Goal: Contribute content: Add original content to the website for others to see

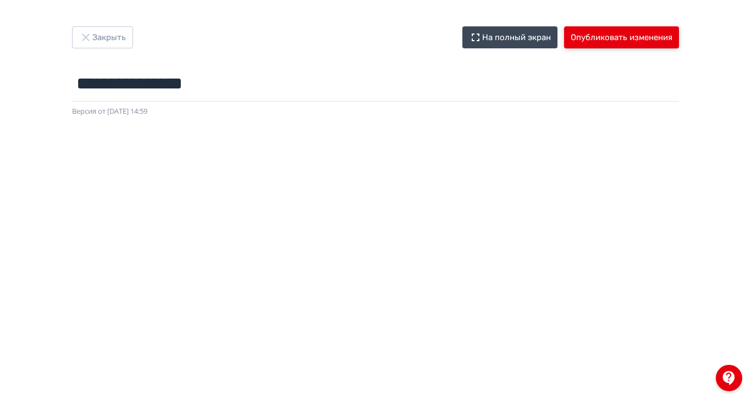
click at [679, 40] on button "Опубликовать изменения" at bounding box center [621, 37] width 115 height 22
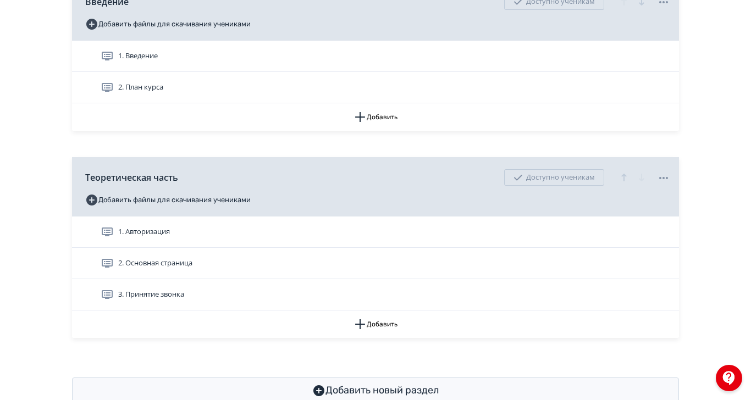
scroll to position [326, 0]
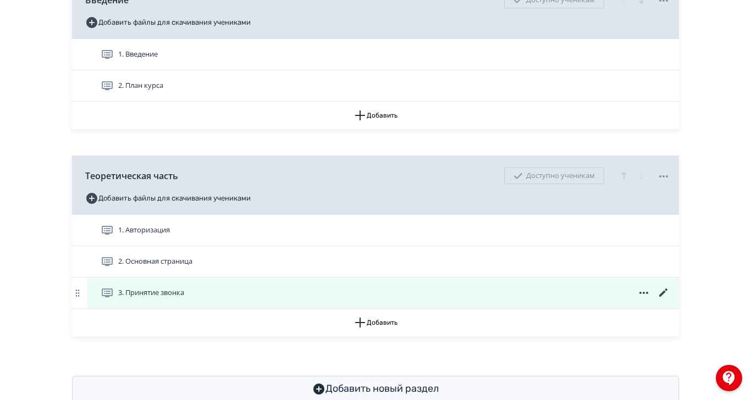
click at [184, 299] on span "3. Принятие звонка" at bounding box center [151, 293] width 66 height 11
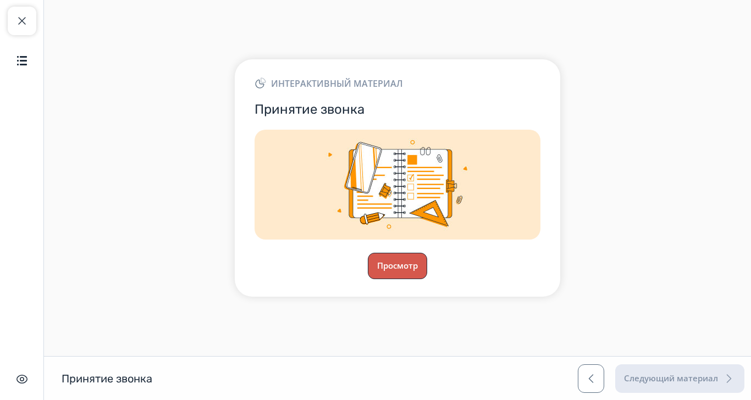
click at [427, 279] on button "Просмотр" at bounding box center [397, 266] width 59 height 26
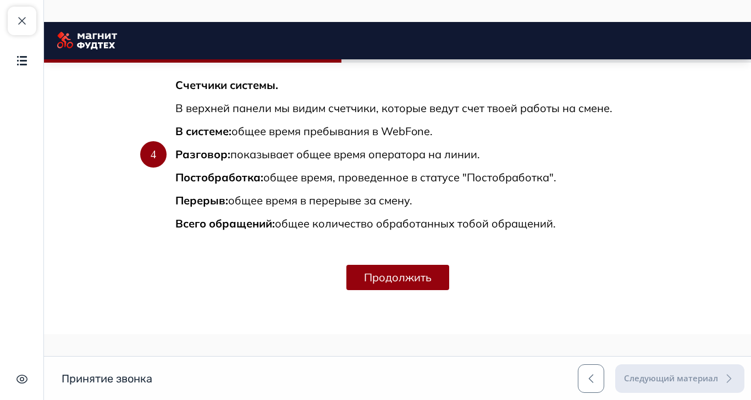
scroll to position [930, 0]
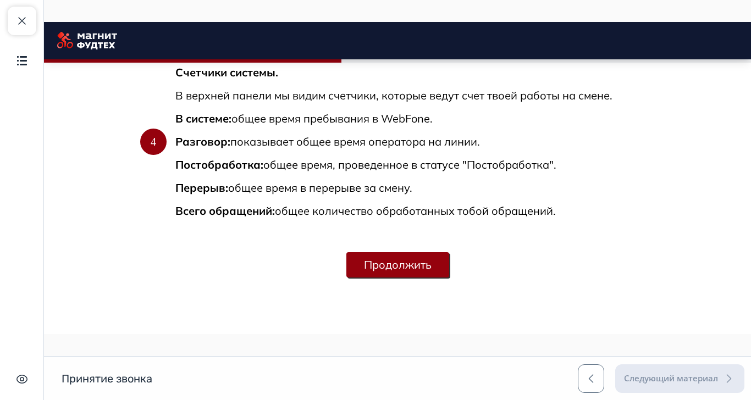
click at [449, 273] on button "Продолжить" at bounding box center [397, 264] width 103 height 25
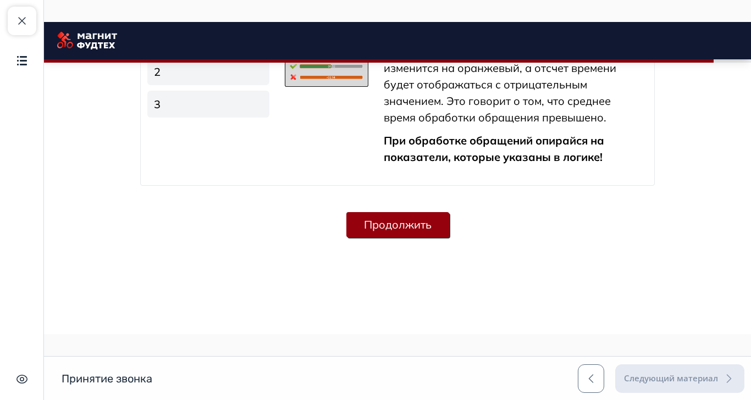
click at [449, 238] on button "Продолжить" at bounding box center [397, 224] width 103 height 25
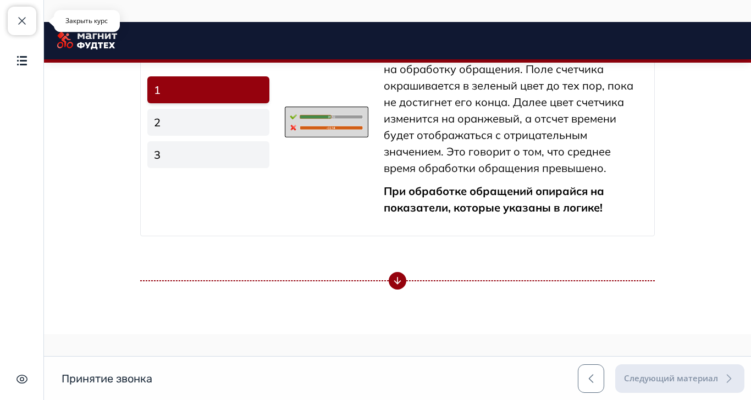
click at [18, 16] on span "button" at bounding box center [21, 20] width 13 height 13
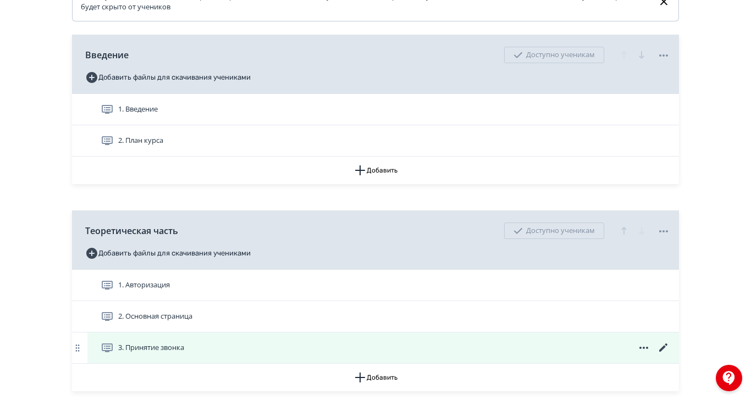
scroll to position [326, 0]
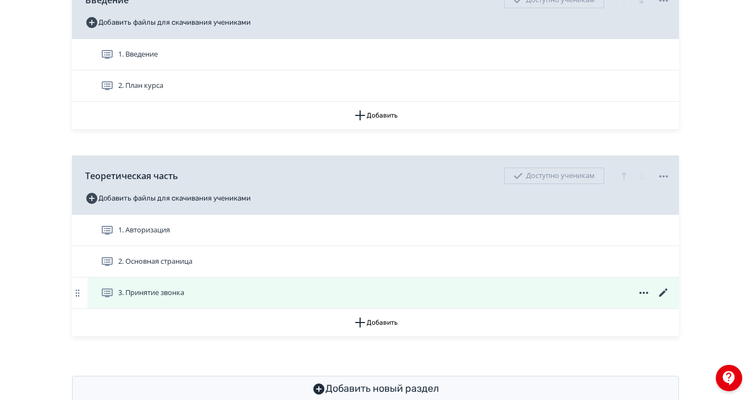
click at [670, 300] on icon at bounding box center [663, 292] width 13 height 13
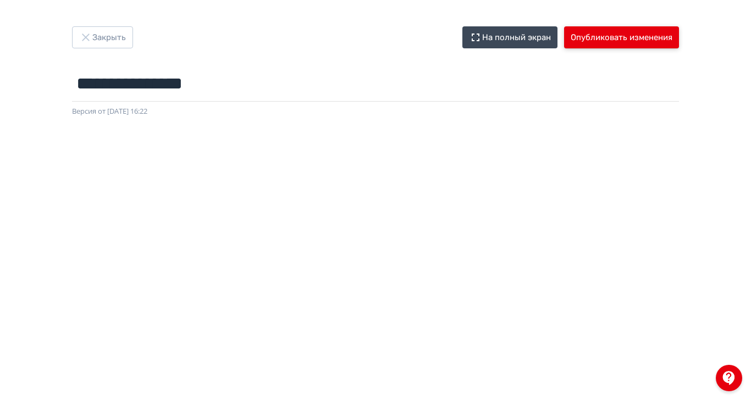
click at [679, 35] on button "Опубликовать изменения" at bounding box center [621, 37] width 115 height 22
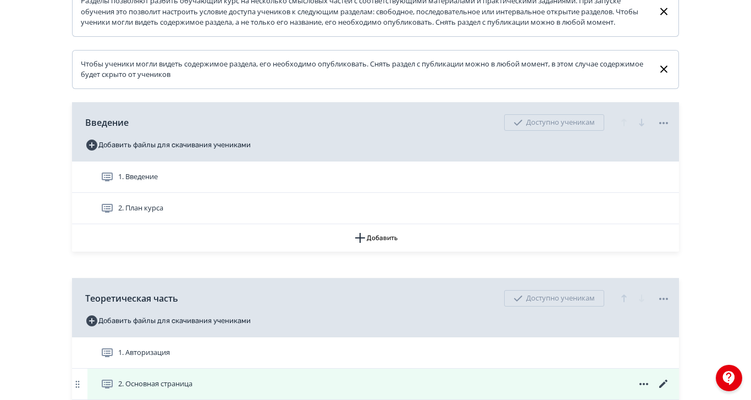
scroll to position [326, 0]
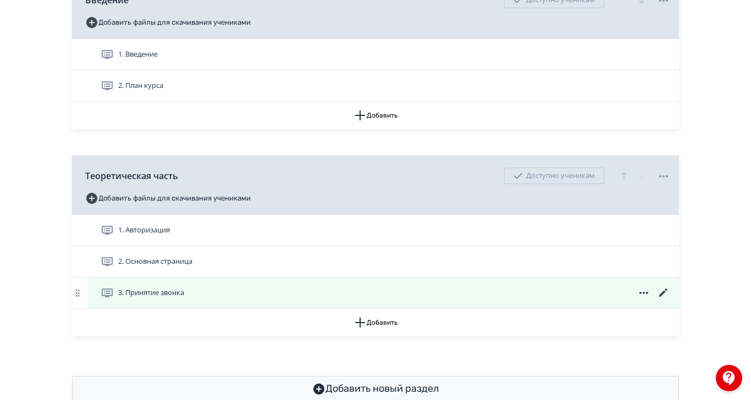
click at [668, 297] on icon at bounding box center [663, 293] width 8 height 8
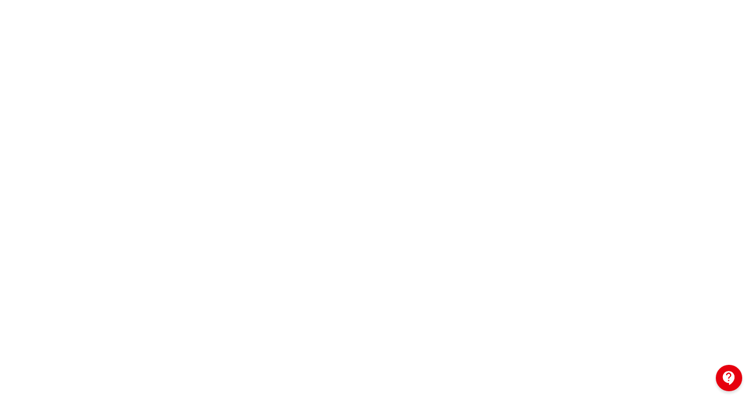
scroll to position [197, 0]
drag, startPoint x: 934, startPoint y: 161, endPoint x: 938, endPoint y: 302, distance: 141.4
click at [751, 203] on html "**********" at bounding box center [375, 3] width 751 height 400
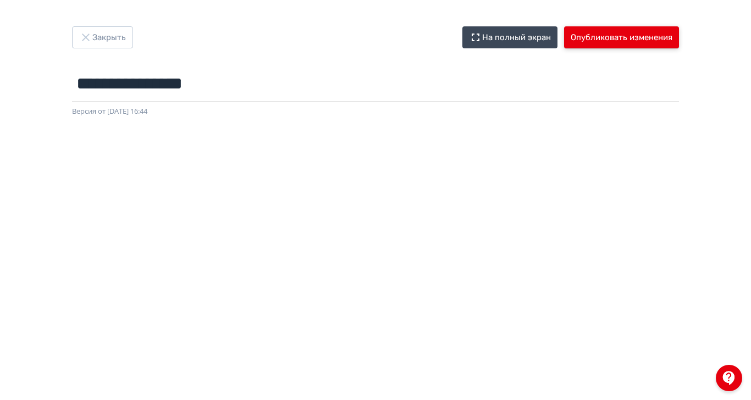
click at [679, 32] on button "Опубликовать изменения" at bounding box center [621, 37] width 115 height 22
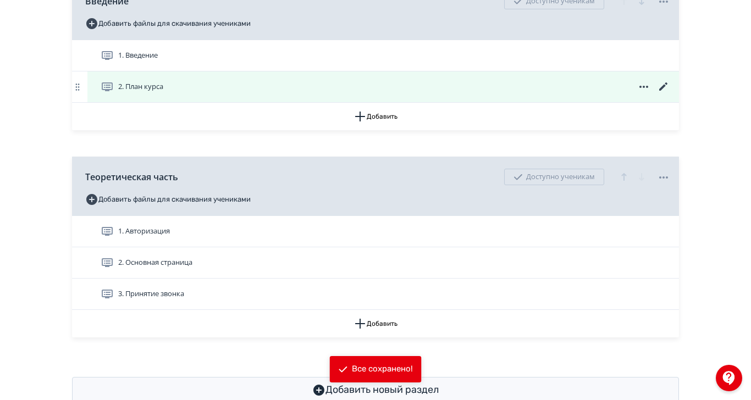
scroll to position [326, 0]
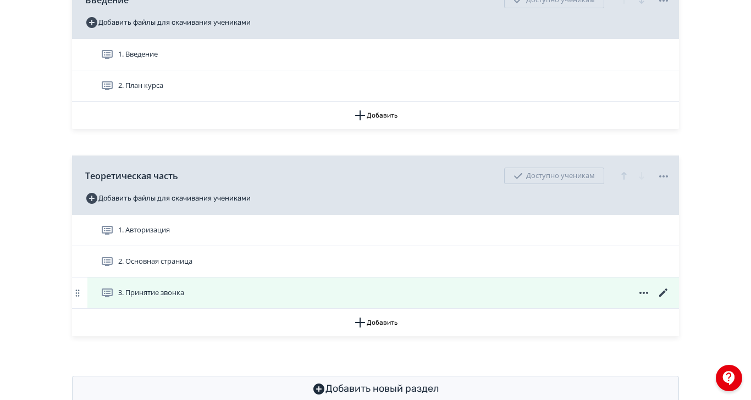
click at [184, 299] on span "3. Принятие звонка" at bounding box center [151, 293] width 66 height 11
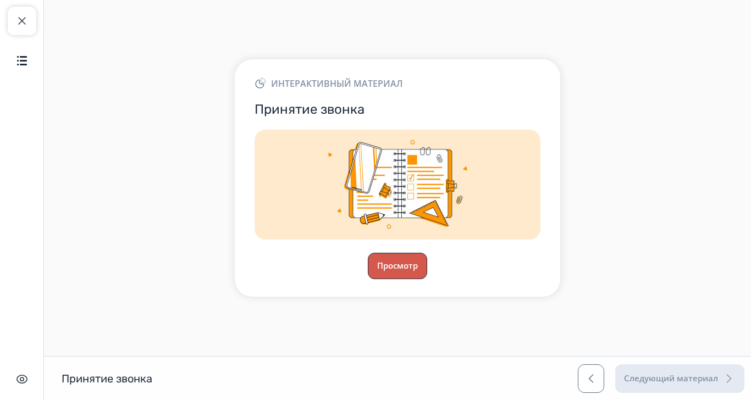
click at [427, 279] on button "Просмотр" at bounding box center [397, 266] width 59 height 26
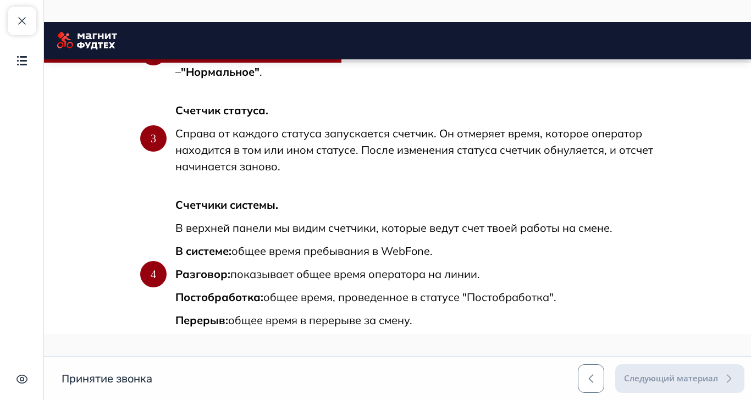
scroll to position [930, 0]
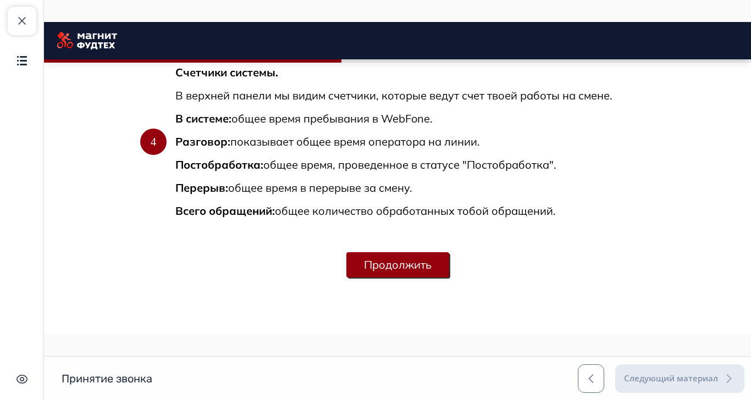
click at [449, 272] on button "Продолжить" at bounding box center [397, 264] width 103 height 25
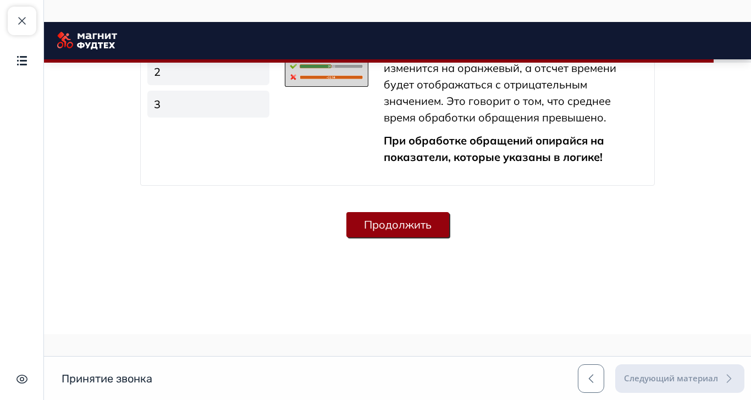
click at [449, 238] on button "Продолжить" at bounding box center [397, 224] width 103 height 25
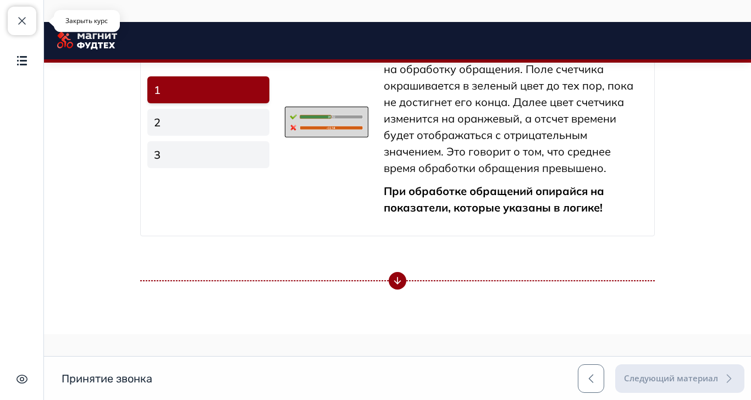
click at [16, 17] on span "button" at bounding box center [21, 20] width 13 height 13
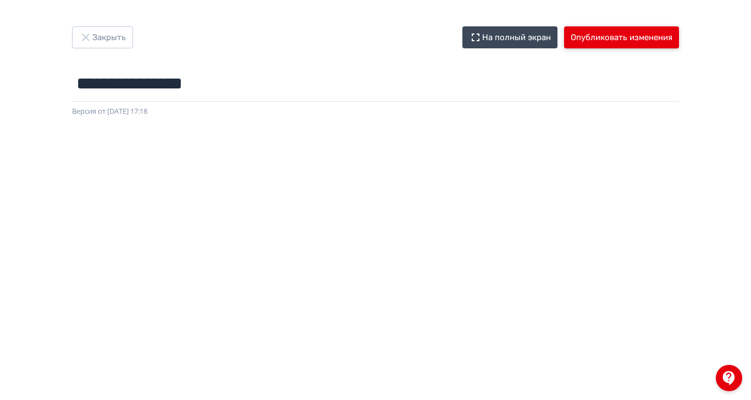
click at [679, 37] on button "Опубликовать изменения" at bounding box center [621, 37] width 115 height 22
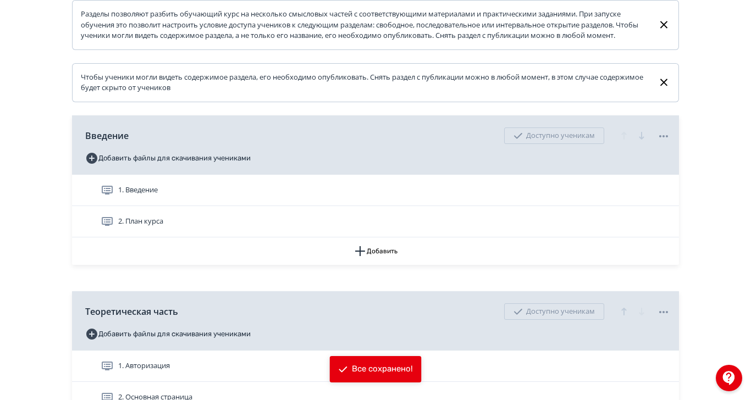
scroll to position [275, 0]
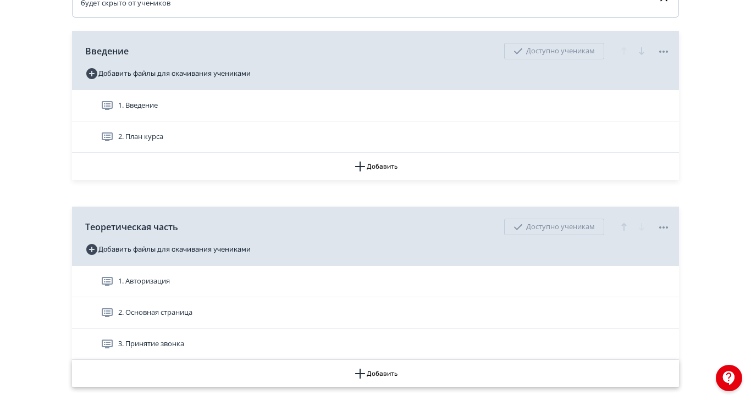
click at [466, 388] on button "Добавить" at bounding box center [375, 373] width 607 height 27
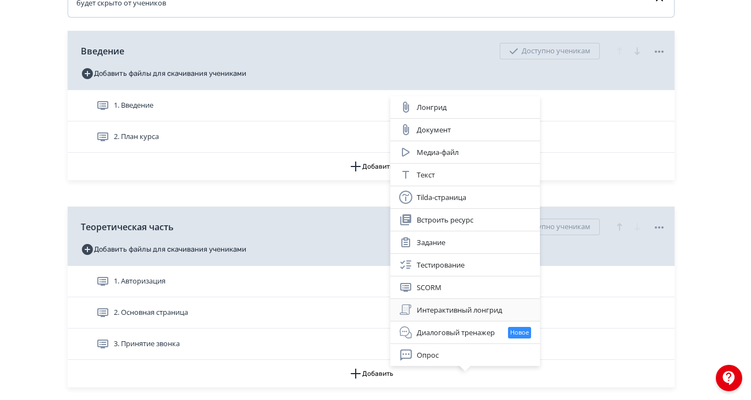
click at [472, 304] on div "Интерактивный лонгрид" at bounding box center [465, 310] width 132 height 13
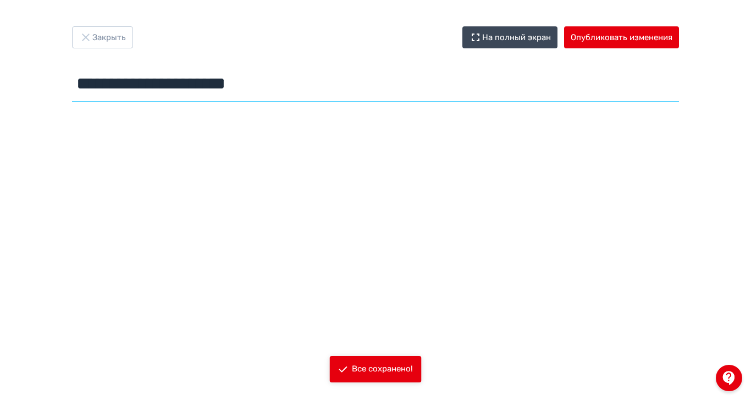
click at [372, 78] on input "**********" at bounding box center [375, 84] width 607 height 36
drag, startPoint x: 402, startPoint y: 86, endPoint x: 161, endPoint y: 92, distance: 241.5
click at [151, 91] on div "**********" at bounding box center [376, 66] width 660 height 80
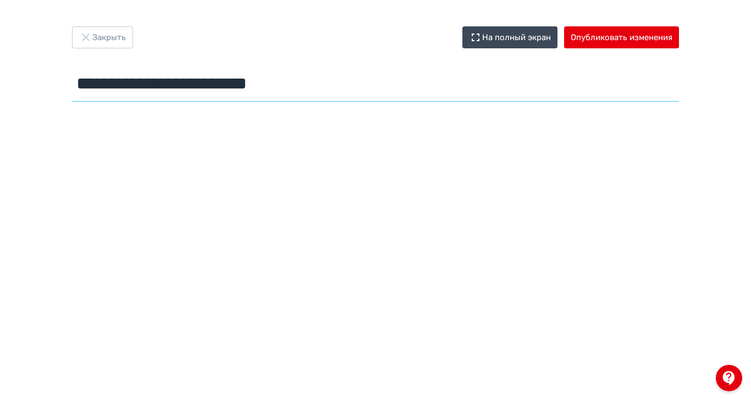
type input "**********"
click at [355, 36] on div "Закрыть На полный экран Опубликовать изменения" at bounding box center [375, 37] width 607 height 22
click at [92, 32] on icon "button" at bounding box center [85, 37] width 13 height 13
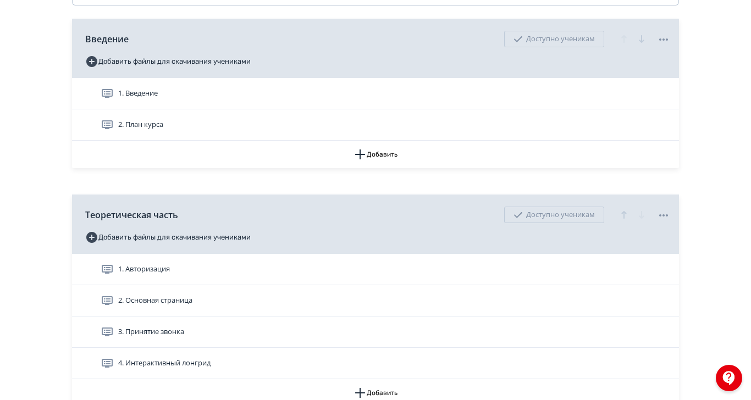
scroll to position [344, 0]
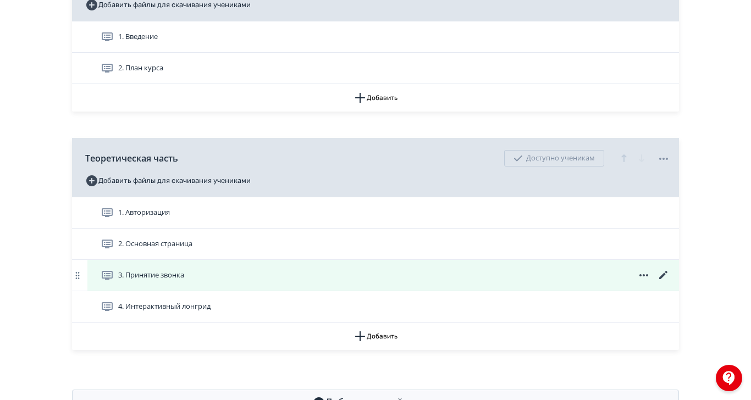
click at [670, 282] on icon at bounding box center [663, 275] width 13 height 13
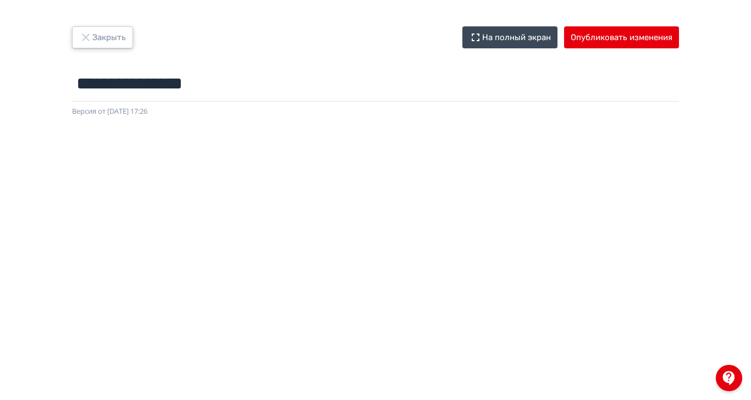
click at [92, 33] on icon "button" at bounding box center [85, 37] width 13 height 13
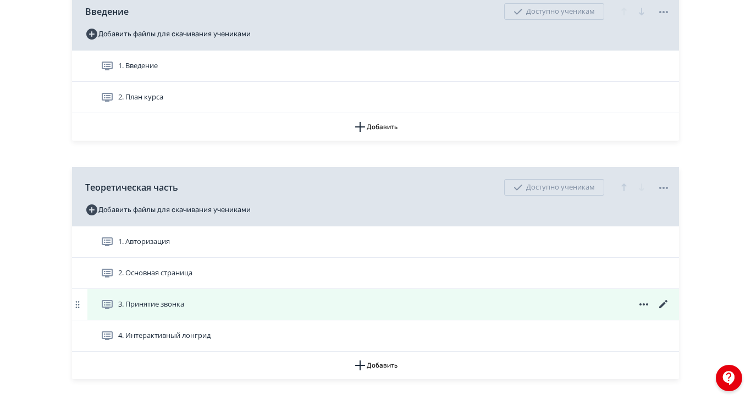
scroll to position [357, 0]
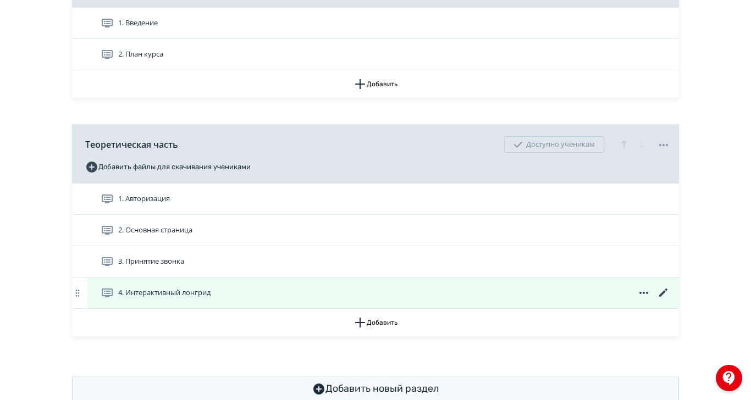
click at [668, 297] on icon at bounding box center [663, 293] width 8 height 8
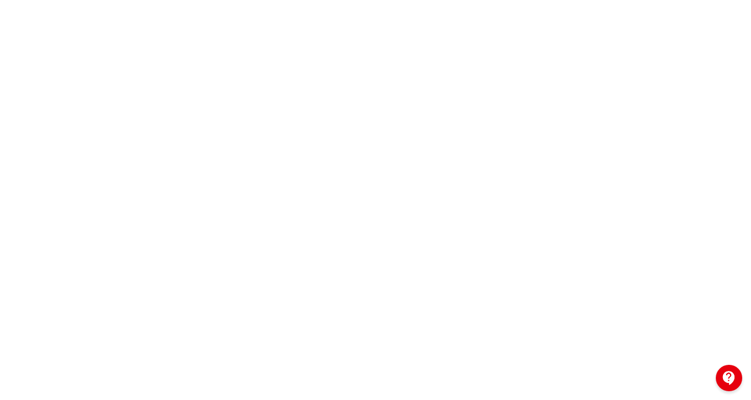
scroll to position [187, 0]
